Goal: Task Accomplishment & Management: Use online tool/utility

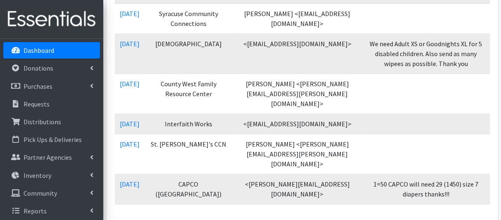
scroll to position [207, 0]
click at [48, 128] on link "Distributions" at bounding box center [51, 122] width 97 height 17
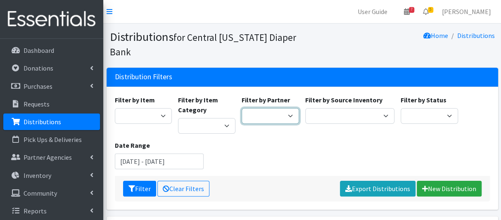
click at [292, 121] on select "[DEMOGRAPHIC_DATA] Baby Momma Association [DEMOGRAPHIC_DATA] Food Pantry [GEOGR…" at bounding box center [270, 116] width 57 height 16
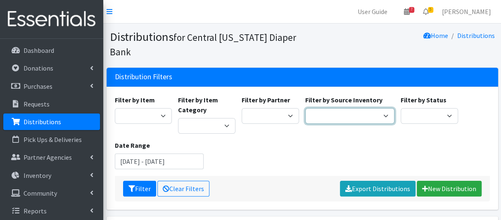
click at [342, 115] on select "Pioneer Warehouse TANF" at bounding box center [349, 116] width 89 height 16
select select "470"
click at [305, 108] on select "Pioneer Warehouse TANF" at bounding box center [349, 116] width 89 height 16
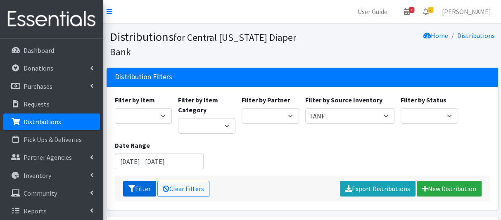
click at [141, 190] on button "Filter" at bounding box center [139, 189] width 33 height 16
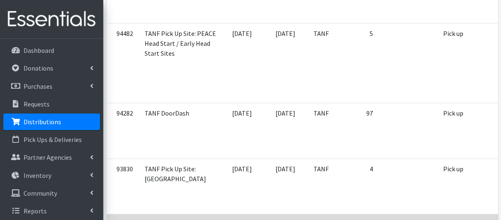
scroll to position [1447, 0]
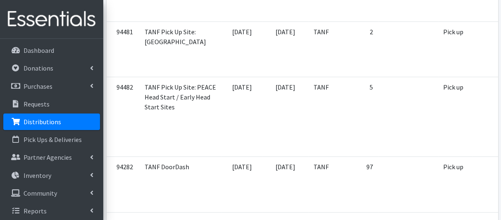
drag, startPoint x: 72, startPoint y: 125, endPoint x: 102, endPoint y: 125, distance: 29.8
click at [72, 125] on link "Distributions" at bounding box center [51, 122] width 97 height 17
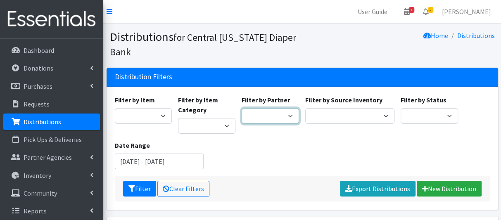
click at [257, 116] on select "All Saints Church Baby Momma Association Bellegrove Missionary Baptist Church F…" at bounding box center [270, 116] width 57 height 16
select select "5171"
click at [242, 108] on select "All Saints Church Baby Momma Association Bellegrove Missionary Baptist Church F…" at bounding box center [270, 116] width 57 height 16
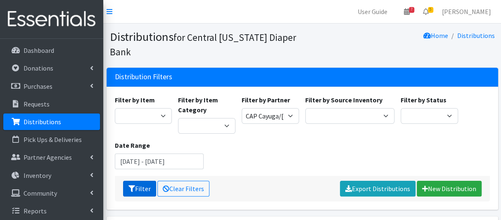
click at [138, 189] on button "Filter" at bounding box center [139, 189] width 33 height 16
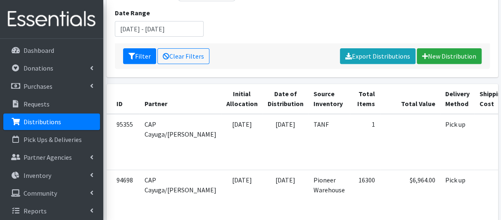
scroll to position [159, 0]
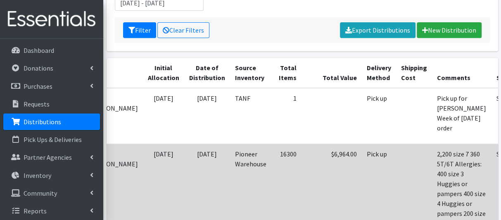
scroll to position [0, 79]
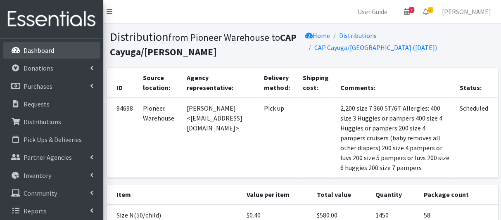
click at [37, 53] on p "Dashboard" at bounding box center [39, 50] width 31 height 8
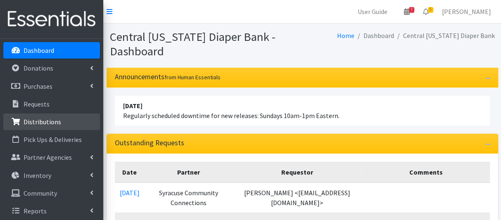
click at [65, 119] on link "Distributions" at bounding box center [51, 122] width 97 height 17
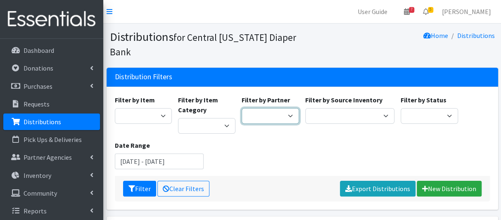
click at [293, 120] on select "[DEMOGRAPHIC_DATA] Baby Momma Association [DEMOGRAPHIC_DATA] Food Pantry [GEOGR…" at bounding box center [270, 116] width 57 height 16
select select "5171"
click at [242, 108] on select "[DEMOGRAPHIC_DATA] Baby Momma Association [DEMOGRAPHIC_DATA] Food Pantry [GEOGR…" at bounding box center [270, 116] width 57 height 16
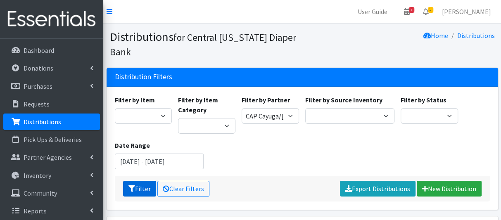
drag, startPoint x: 146, startPoint y: 200, endPoint x: 144, endPoint y: 195, distance: 5.4
click at [144, 196] on div "Filter Clear Filters Export Distributions New Distribution" at bounding box center [302, 189] width 375 height 26
click at [144, 191] on button "Filter" at bounding box center [139, 189] width 33 height 16
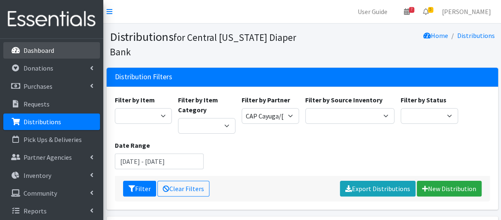
click at [61, 52] on link "Dashboard" at bounding box center [51, 50] width 97 height 17
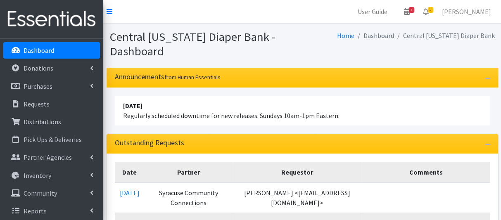
click at [285, 146] on div "Outstanding Requests" at bounding box center [303, 144] width 392 height 20
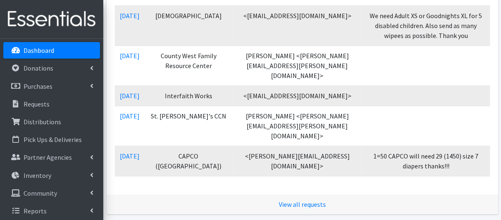
scroll to position [220, 0]
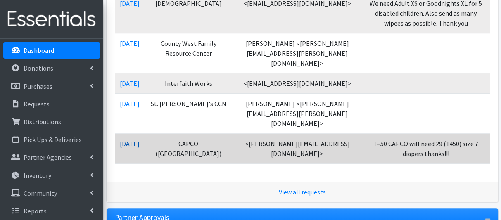
click at [127, 140] on link "[DATE]" at bounding box center [130, 144] width 20 height 8
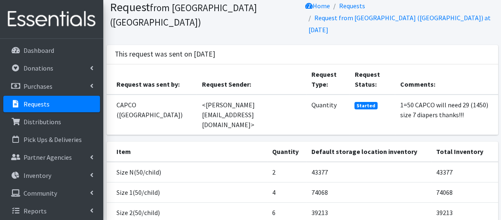
scroll to position [83, 0]
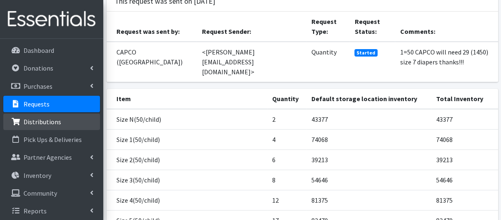
click at [43, 121] on p "Distributions" at bounding box center [43, 122] width 38 height 8
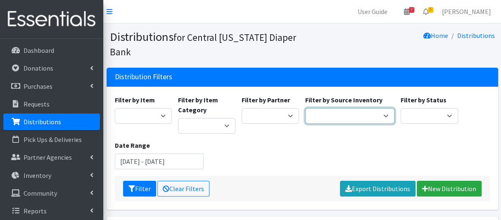
drag, startPoint x: 379, startPoint y: 111, endPoint x: 374, endPoint y: 112, distance: 5.0
click at [379, 111] on select "Pioneer Warehouse TANF" at bounding box center [349, 116] width 89 height 16
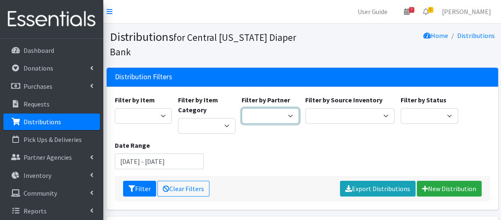
click at [279, 112] on select "[DEMOGRAPHIC_DATA] Baby Momma Association [DEMOGRAPHIC_DATA] Food Pantry [GEOGR…" at bounding box center [270, 116] width 57 height 16
select select "257"
click at [242, 108] on select "[DEMOGRAPHIC_DATA] Baby Momma Association [DEMOGRAPHIC_DATA] Food Pantry [GEOGR…" at bounding box center [270, 116] width 57 height 16
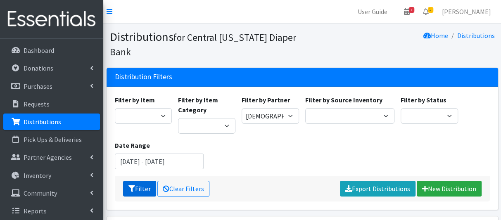
click at [140, 188] on button "Filter" at bounding box center [139, 189] width 33 height 16
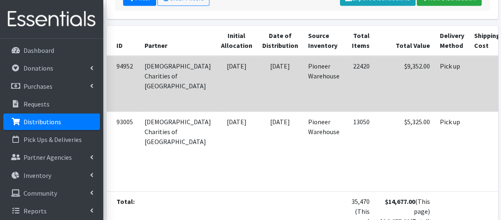
scroll to position [207, 0]
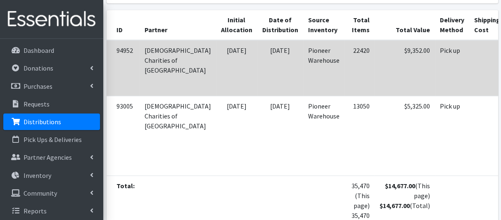
click at [375, 72] on td "$9,352.00" at bounding box center [405, 68] width 60 height 56
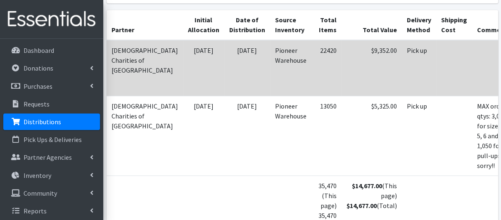
scroll to position [0, 65]
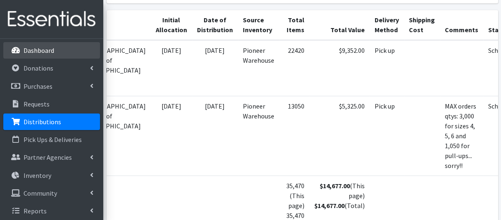
click at [38, 50] on p "Dashboard" at bounding box center [39, 50] width 31 height 8
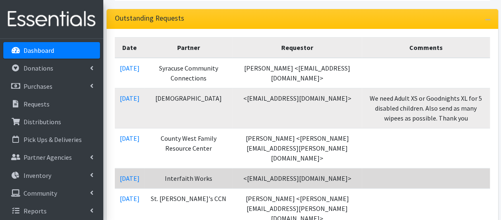
scroll to position [124, 0]
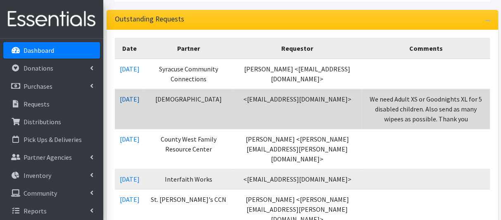
click at [140, 97] on link "[DATE]" at bounding box center [130, 99] width 20 height 8
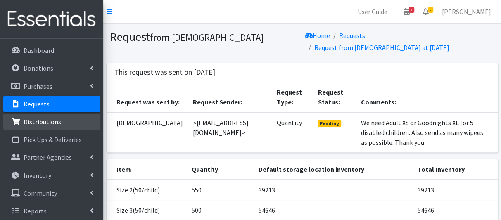
click at [47, 127] on link "Distributions" at bounding box center [51, 122] width 97 height 17
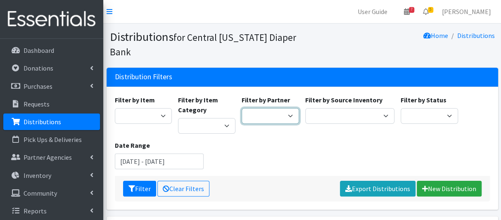
click at [288, 116] on select "All Saints Church Baby Momma Association Bellegrove Missionary Baptist Church F…" at bounding box center [270, 116] width 57 height 16
select select "309"
click at [242, 108] on select "All Saints Church Baby Momma Association Bellegrove Missionary Baptist Church F…" at bounding box center [270, 116] width 57 height 16
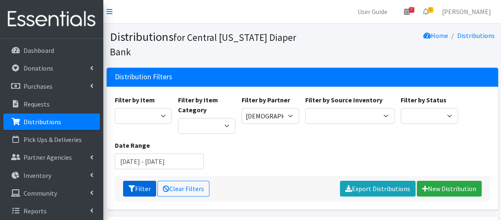
click at [143, 193] on button "Filter" at bounding box center [139, 189] width 33 height 16
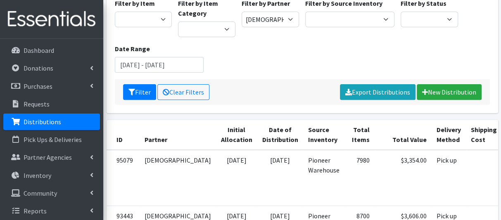
scroll to position [165, 0]
